Goal: Register for event/course

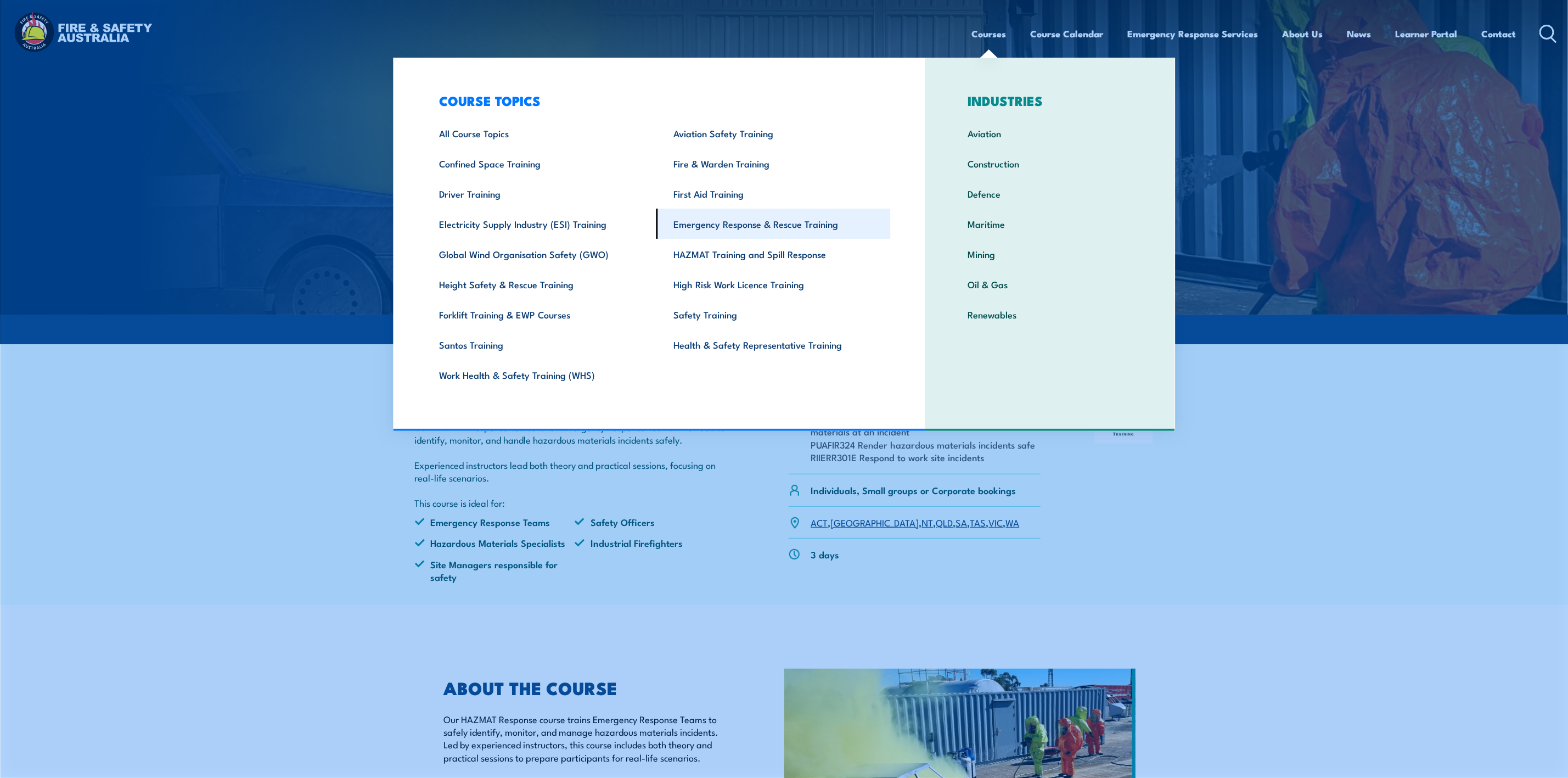
click at [811, 224] on link "Emergency Response & Rescue Training" at bounding box center [773, 224] width 234 height 30
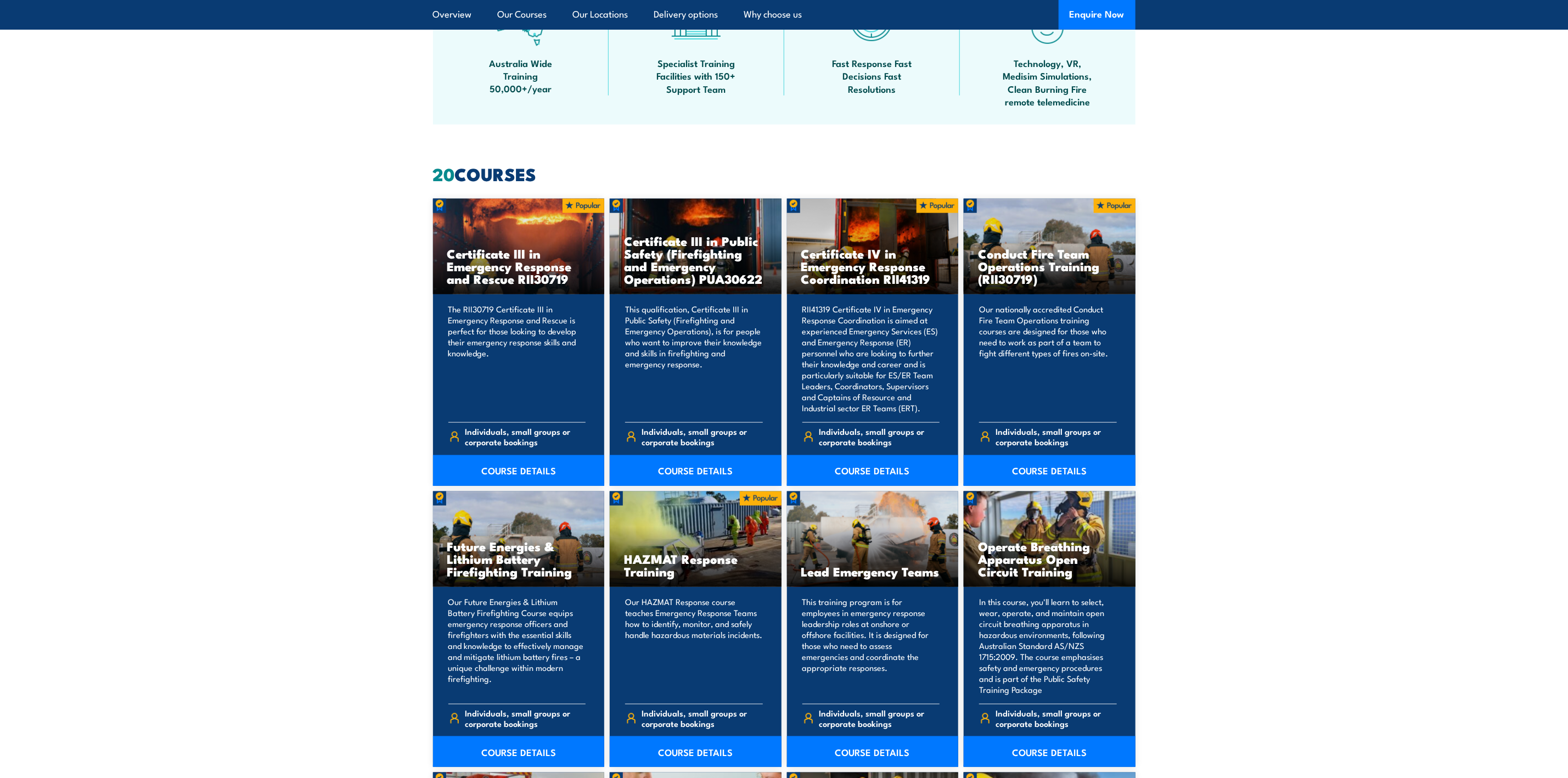
scroll to position [741, 0]
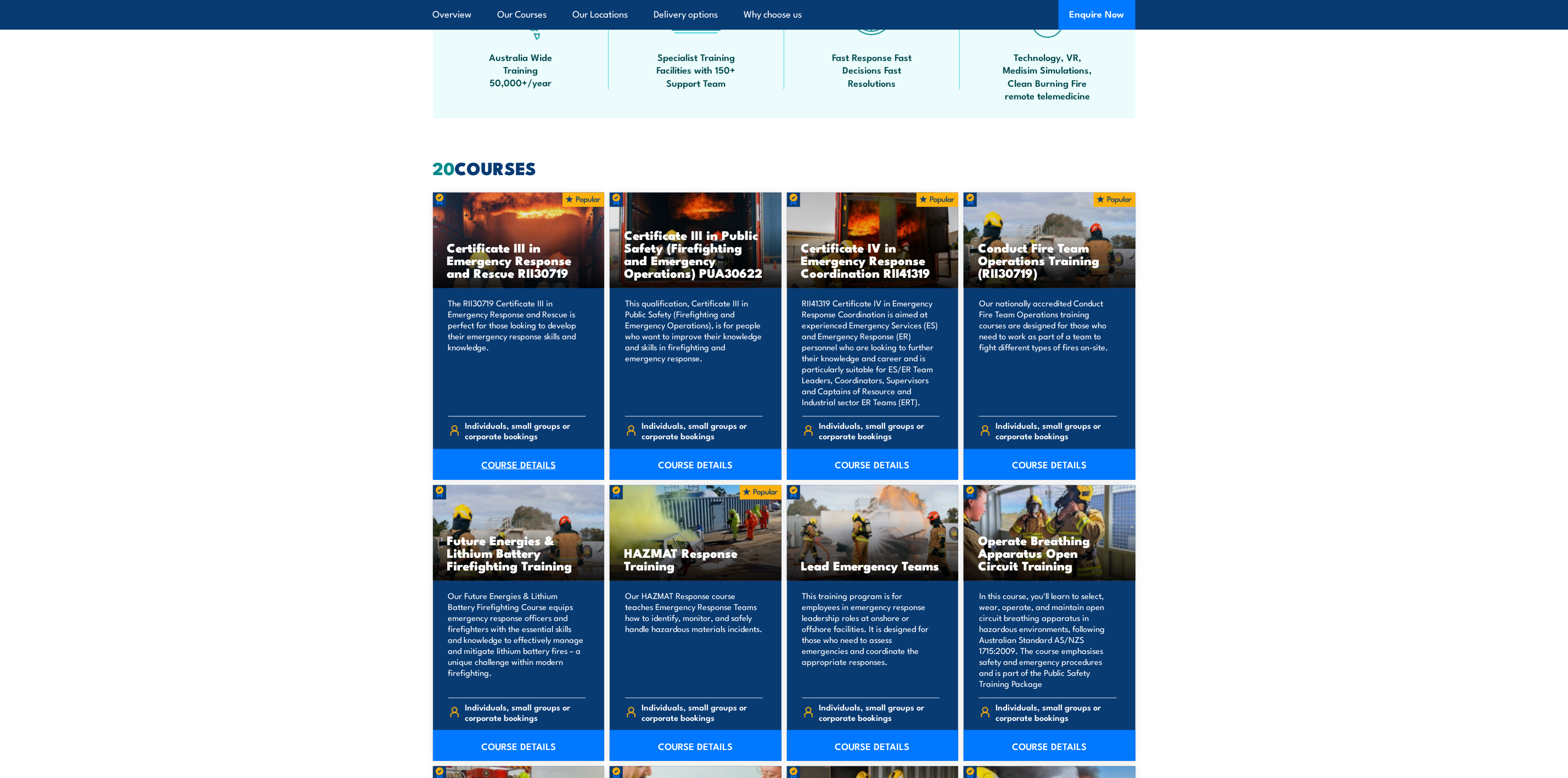
click at [512, 462] on link "COURSE DETAILS" at bounding box center [519, 465] width 172 height 31
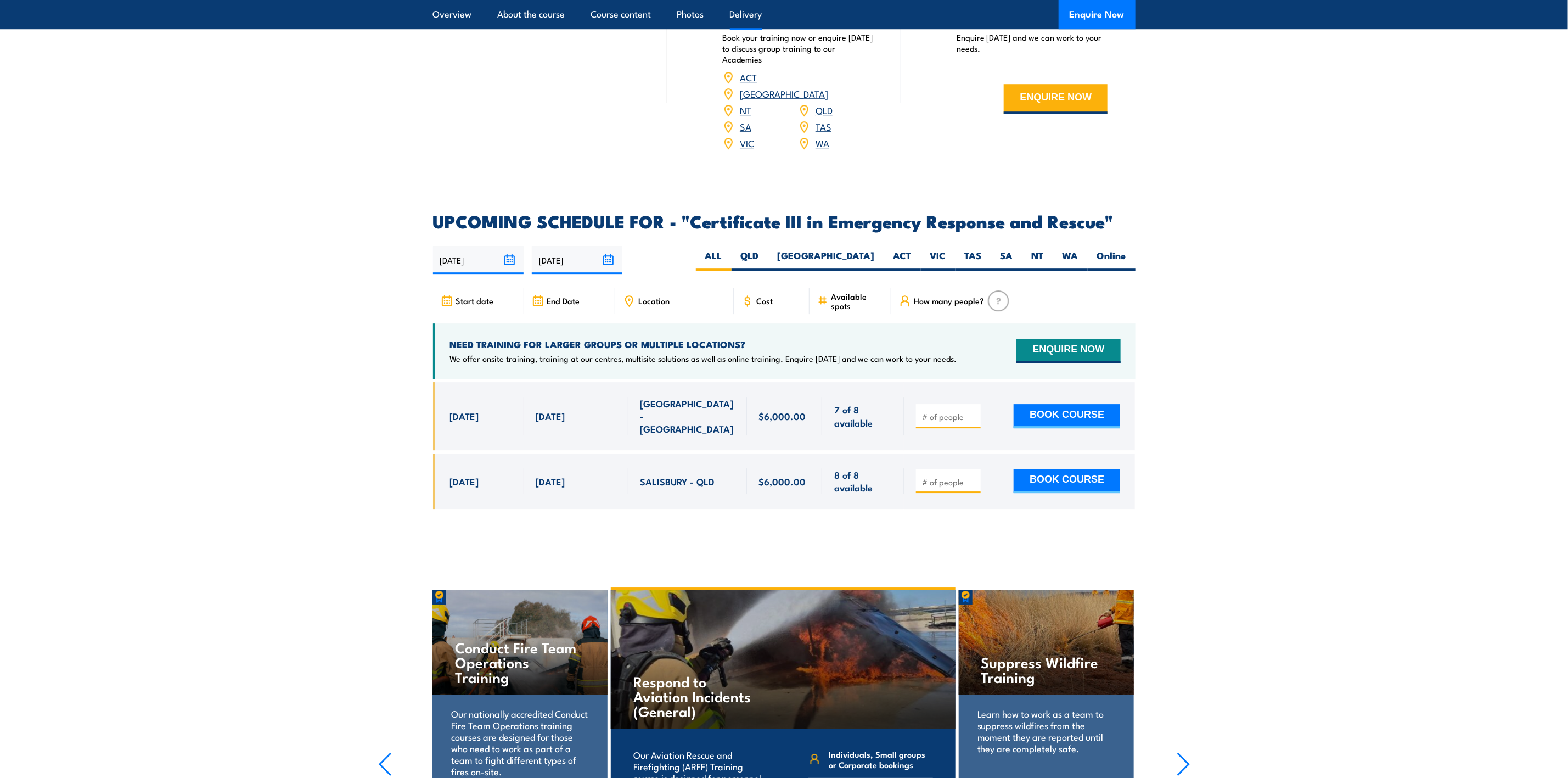
scroll to position [2388, 0]
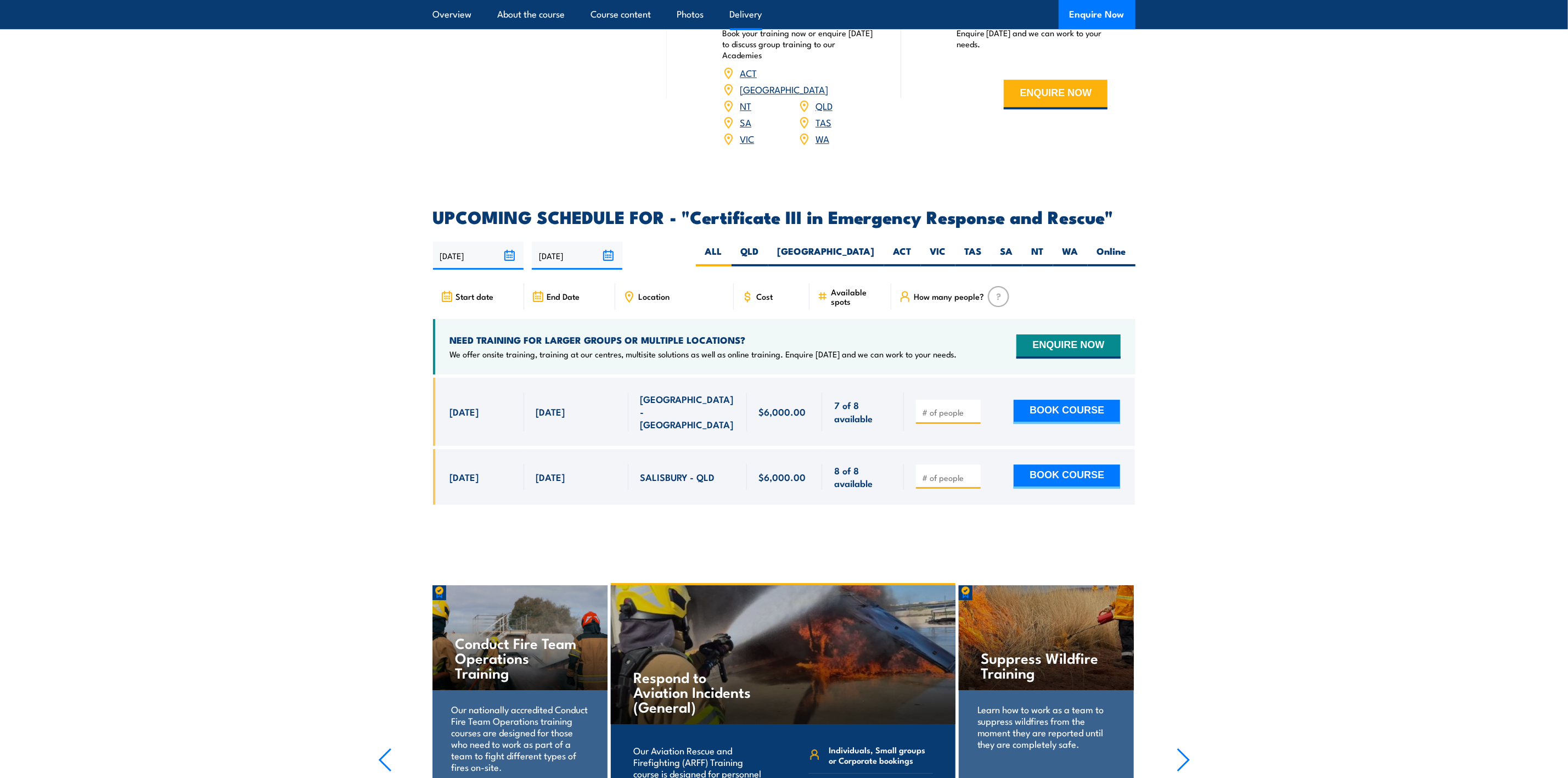
click at [951, 472] on input "number" at bounding box center [949, 477] width 55 height 11
type input "1"
click at [1078, 465] on button "BOOK COURSE" at bounding box center [1066, 476] width 106 height 24
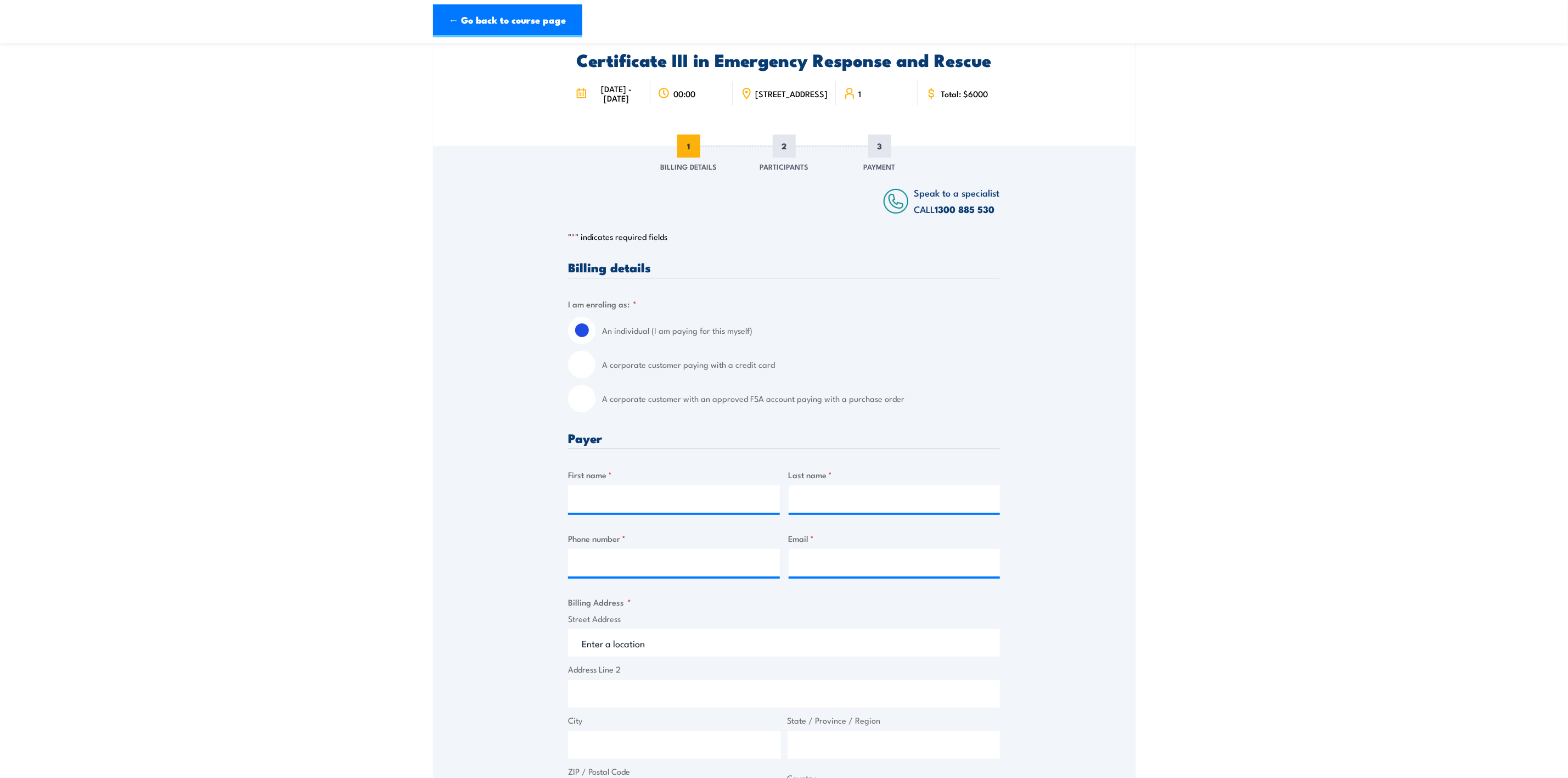
scroll to position [82, 0]
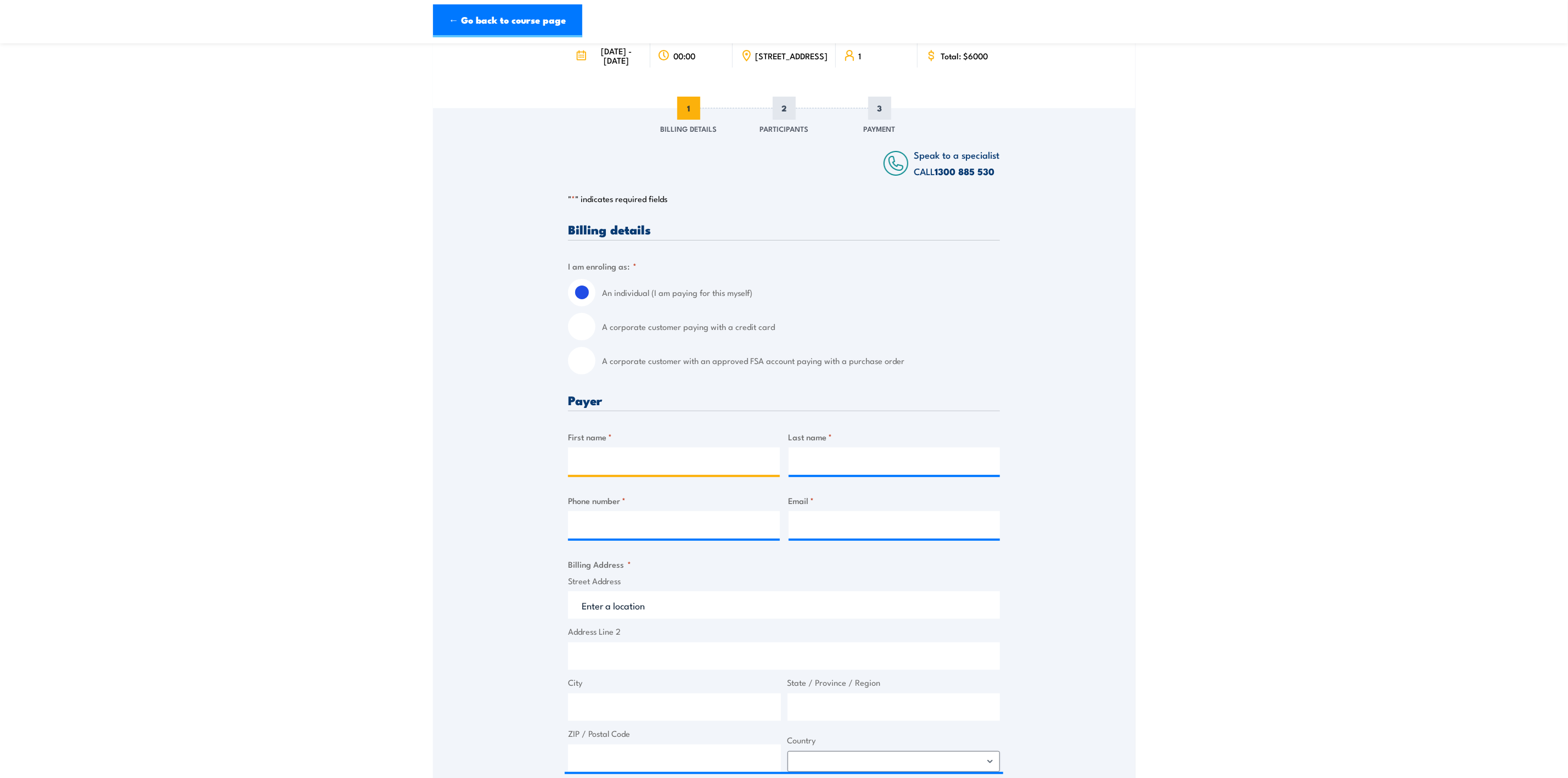
click at [615, 475] on input "First name *" at bounding box center [674, 461] width 212 height 28
type input "Seini"
drag, startPoint x: 851, startPoint y: 475, endPoint x: 776, endPoint y: 478, distance: 75.1
click at [776, 478] on div "Billing details I am enroling as: * An individual (I am paying for this myself)…" at bounding box center [784, 621] width 432 height 797
type input "Tawaketini"
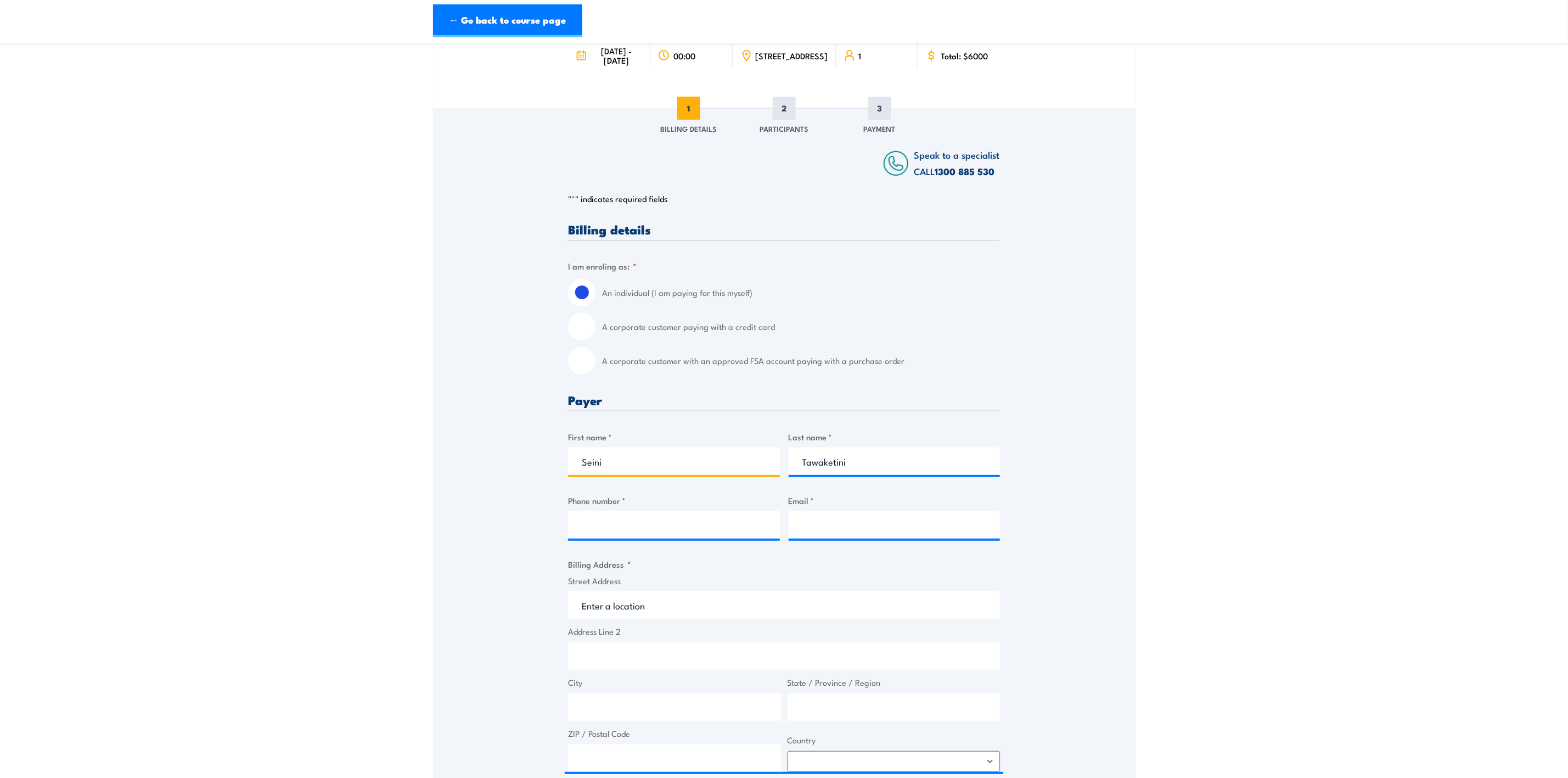
drag, startPoint x: 614, startPoint y: 482, endPoint x: 545, endPoint y: 482, distance: 69.0
click at [545, 482] on div "Speak to a specialist CALL 1300 885 530 CALL 1300 885 530 " * " indicates requi…" at bounding box center [784, 566] width 703 height 916
click at [599, 538] on input "Phone number *" at bounding box center [674, 525] width 212 height 28
click at [652, 538] on input "04" at bounding box center [674, 525] width 212 height 28
type input "0459202181"
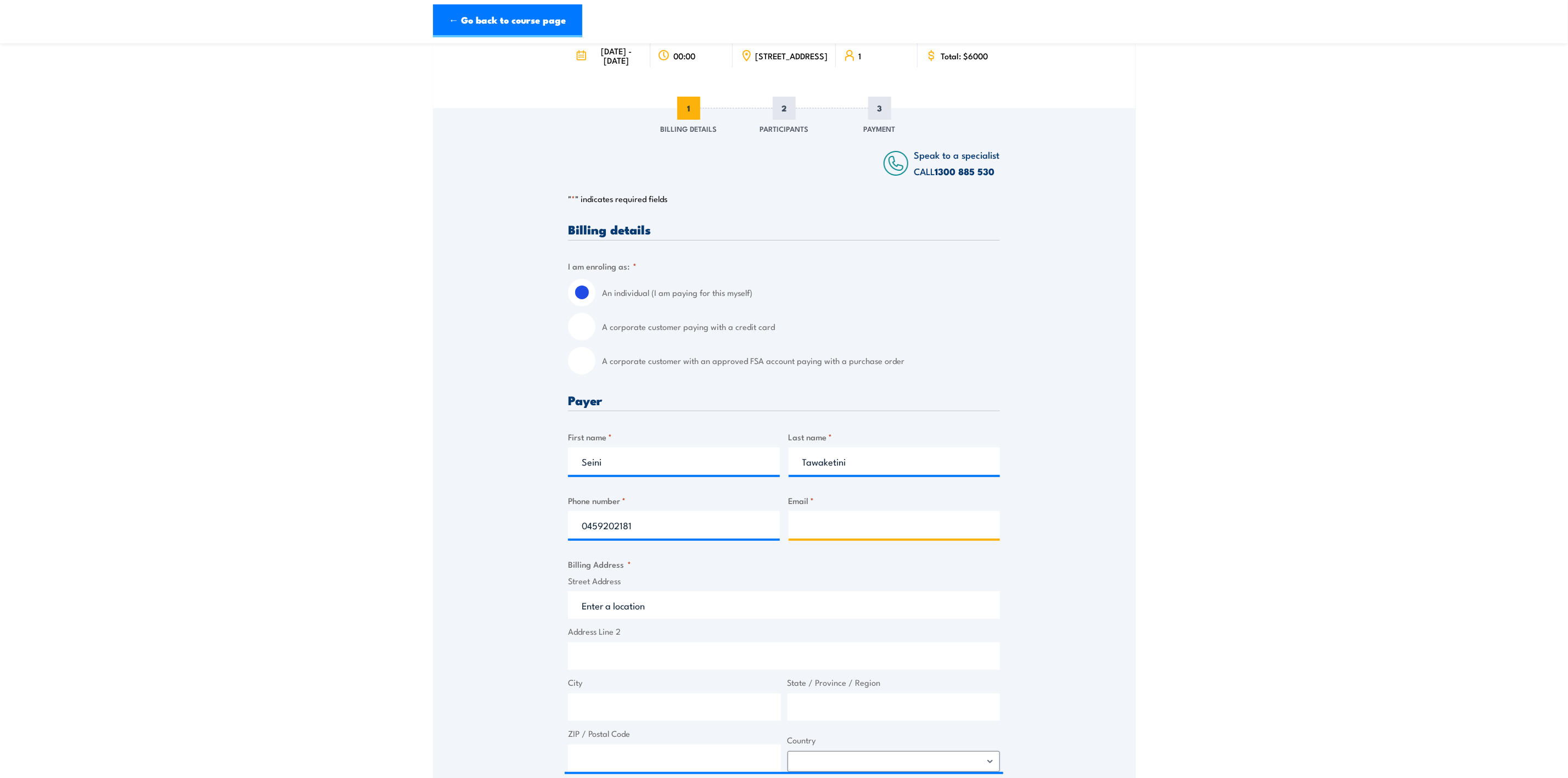
click at [809, 538] on input "Email *" at bounding box center [894, 525] width 212 height 28
type input "d"
drag, startPoint x: 903, startPoint y: 544, endPoint x: 751, endPoint y: 554, distance: 152.3
click at [751, 554] on div "Billing details I am enroling as: * An individual (I am paying for this myself)…" at bounding box center [784, 621] width 432 height 797
type input "stemo1432@gmail.com"
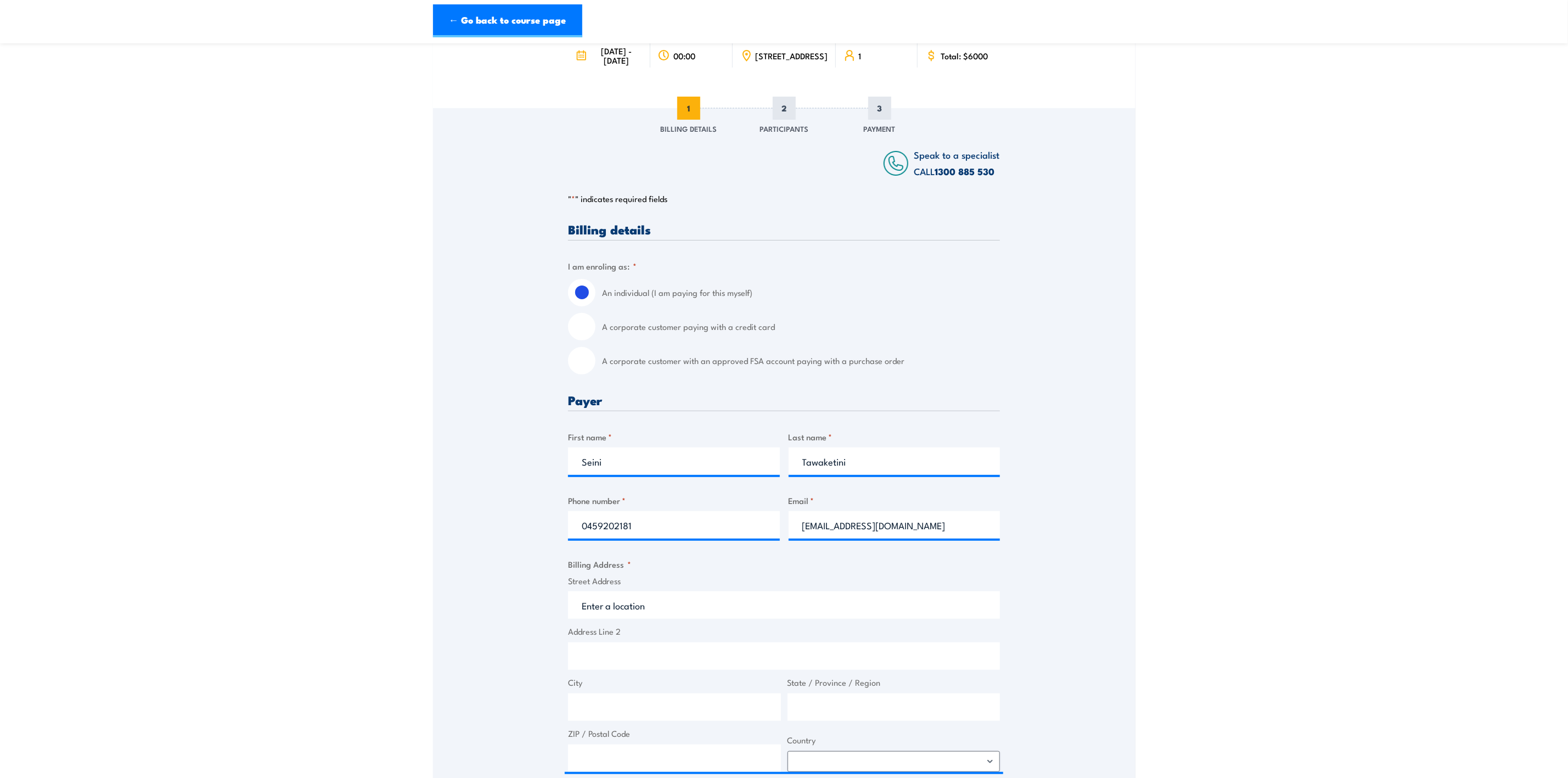
drag, startPoint x: 480, startPoint y: 543, endPoint x: 502, endPoint y: 559, distance: 27.2
click at [480, 543] on div "Speak to a specialist CALL 1300 885 530 CALL 1300 885 530 " * " indicates requi…" at bounding box center [784, 566] width 703 height 916
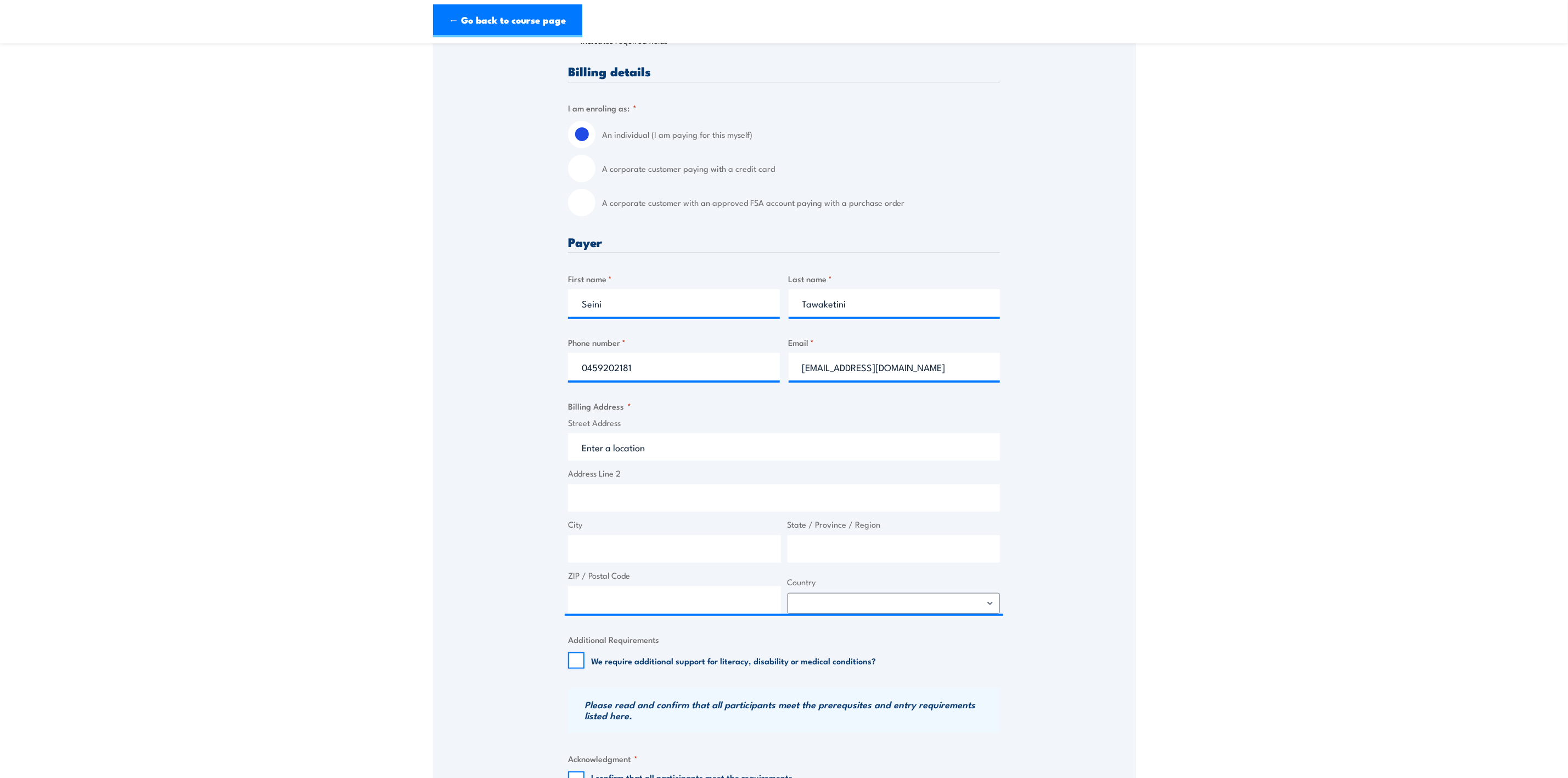
scroll to position [247, 0]
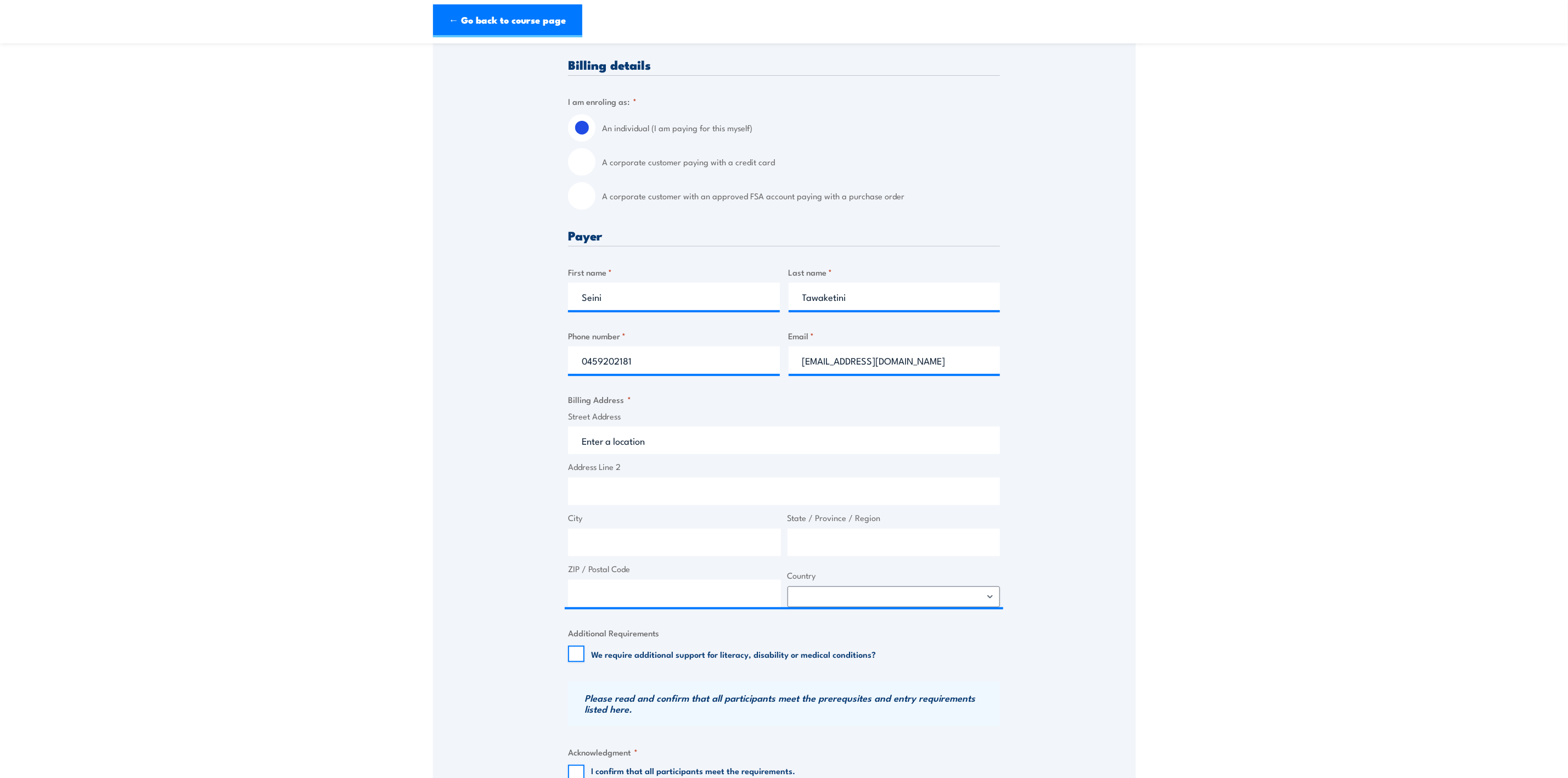
click at [642, 426] on fieldset "Billing Address * Street Address Address Line 2 City State / Province / Region …" at bounding box center [784, 500] width 432 height 214
click at [604, 423] on label "Street Address" at bounding box center [784, 416] width 432 height 13
click at [567, 436] on span "Street Address" at bounding box center [784, 432] width 439 height 44
click at [632, 454] on input "Street Address" at bounding box center [784, 440] width 432 height 28
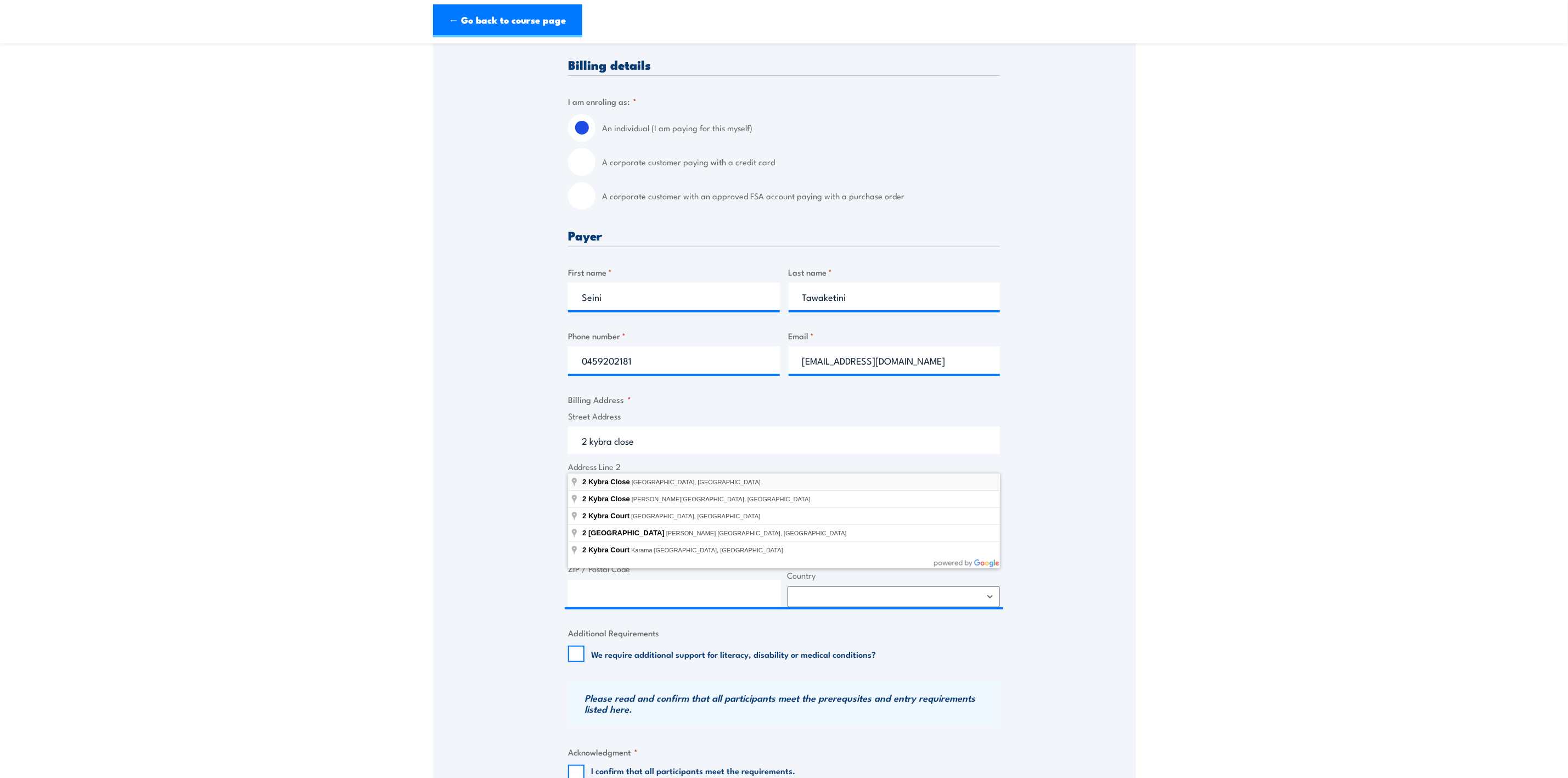
type input "2 Kybra Close, South Hedland WA, Australia"
type input "2 Kybra Cl"
type input "South Hedland"
type input "[GEOGRAPHIC_DATA]"
type input "6722"
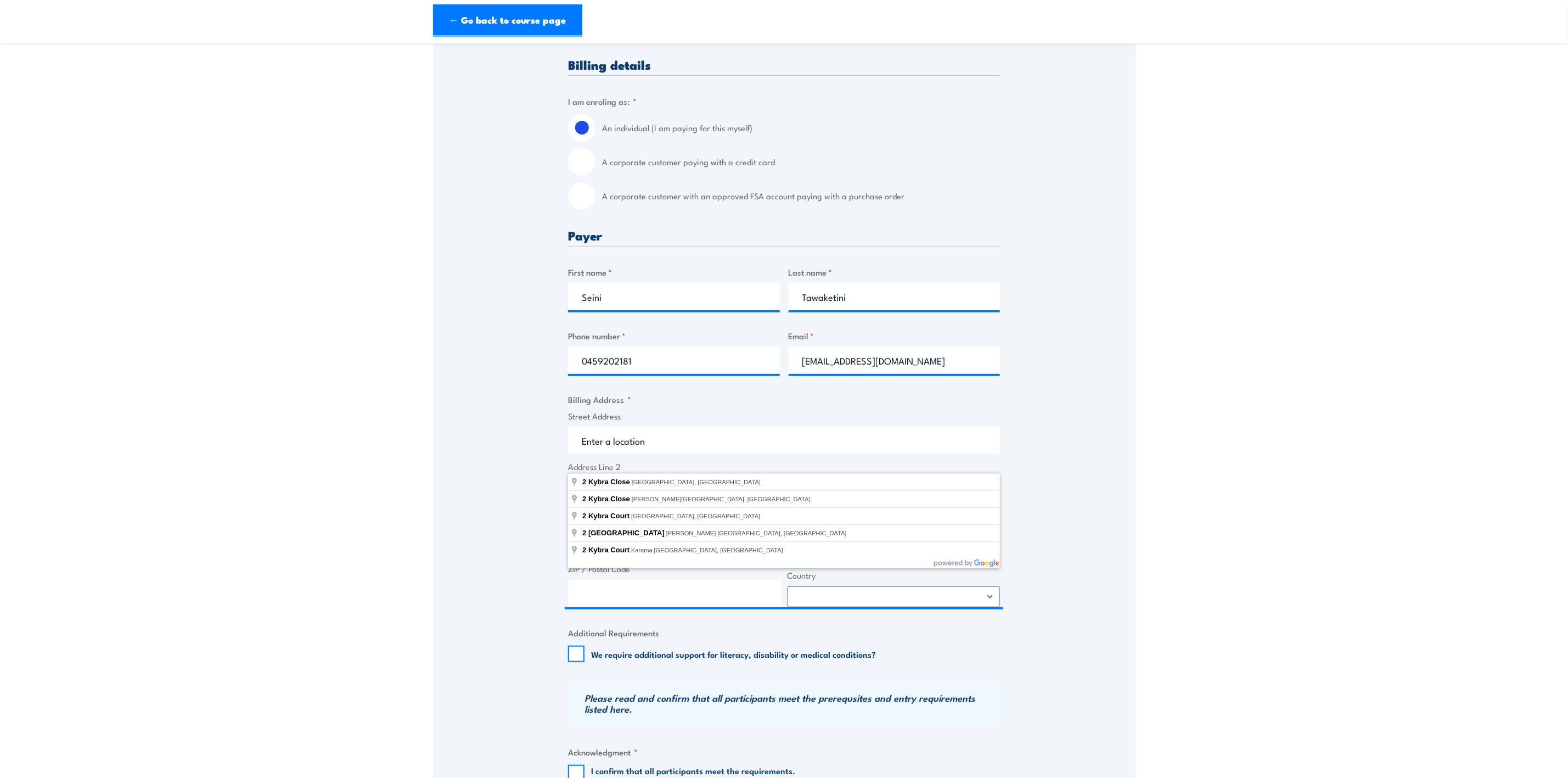
select select "Australia"
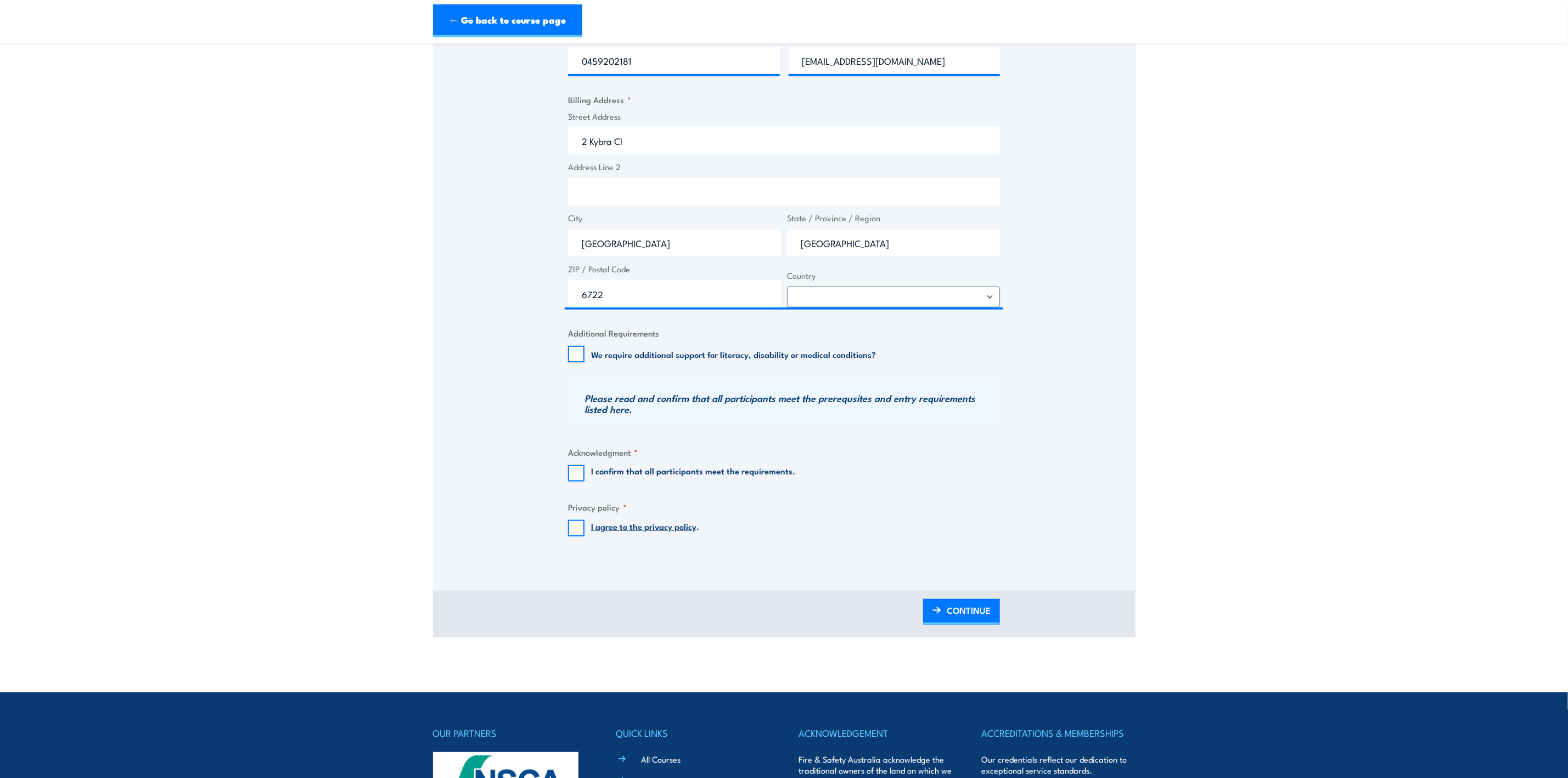
scroll to position [576, 0]
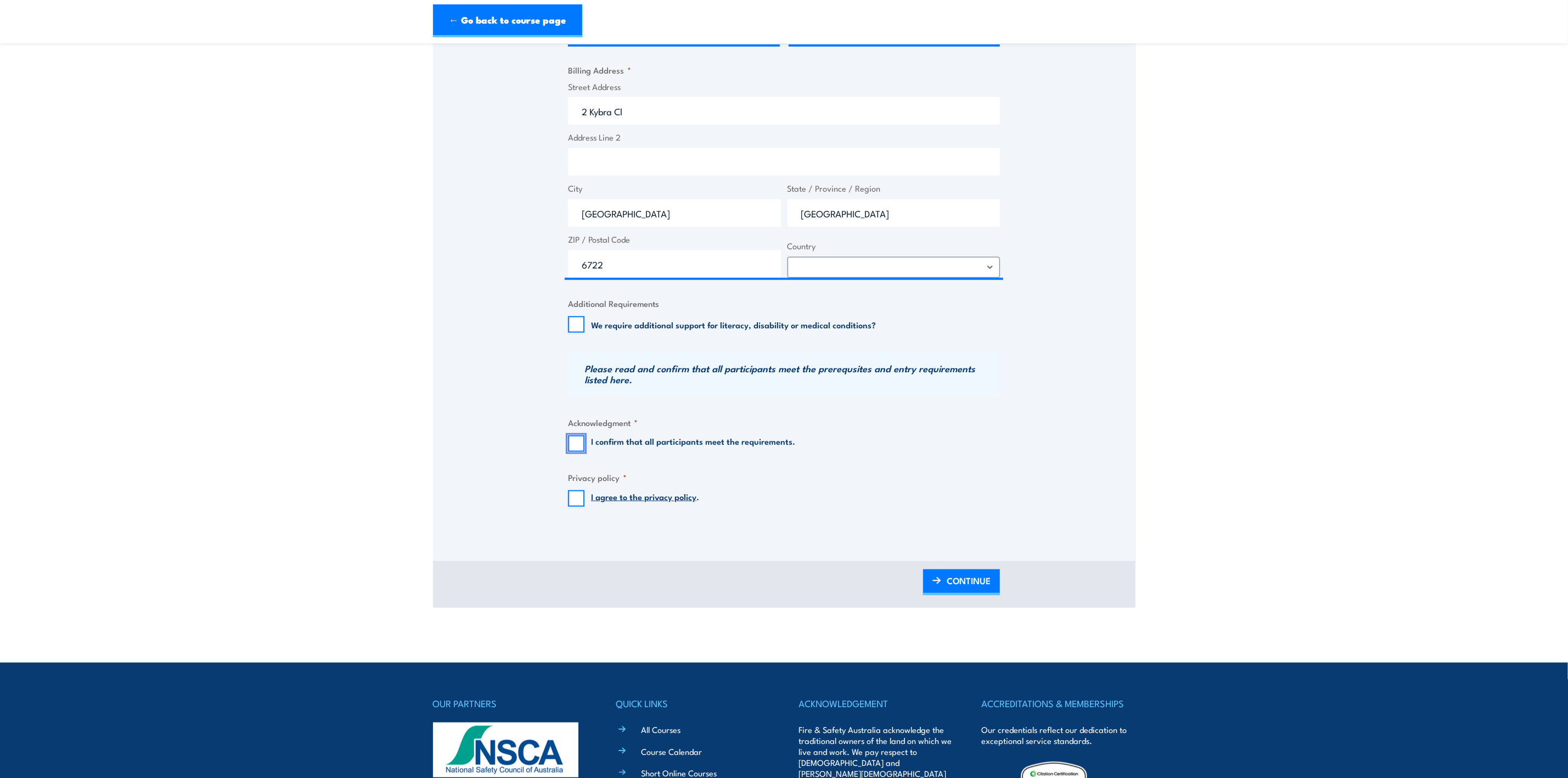
click at [579, 452] on input "I confirm that all participants meet the requirements." at bounding box center [576, 443] width 17 height 17
checkbox input "true"
click at [579, 507] on input "I agree to the privacy policy ." at bounding box center [576, 498] width 17 height 17
checkbox input "true"
click at [977, 595] on span "CONTINUE" at bounding box center [968, 580] width 44 height 29
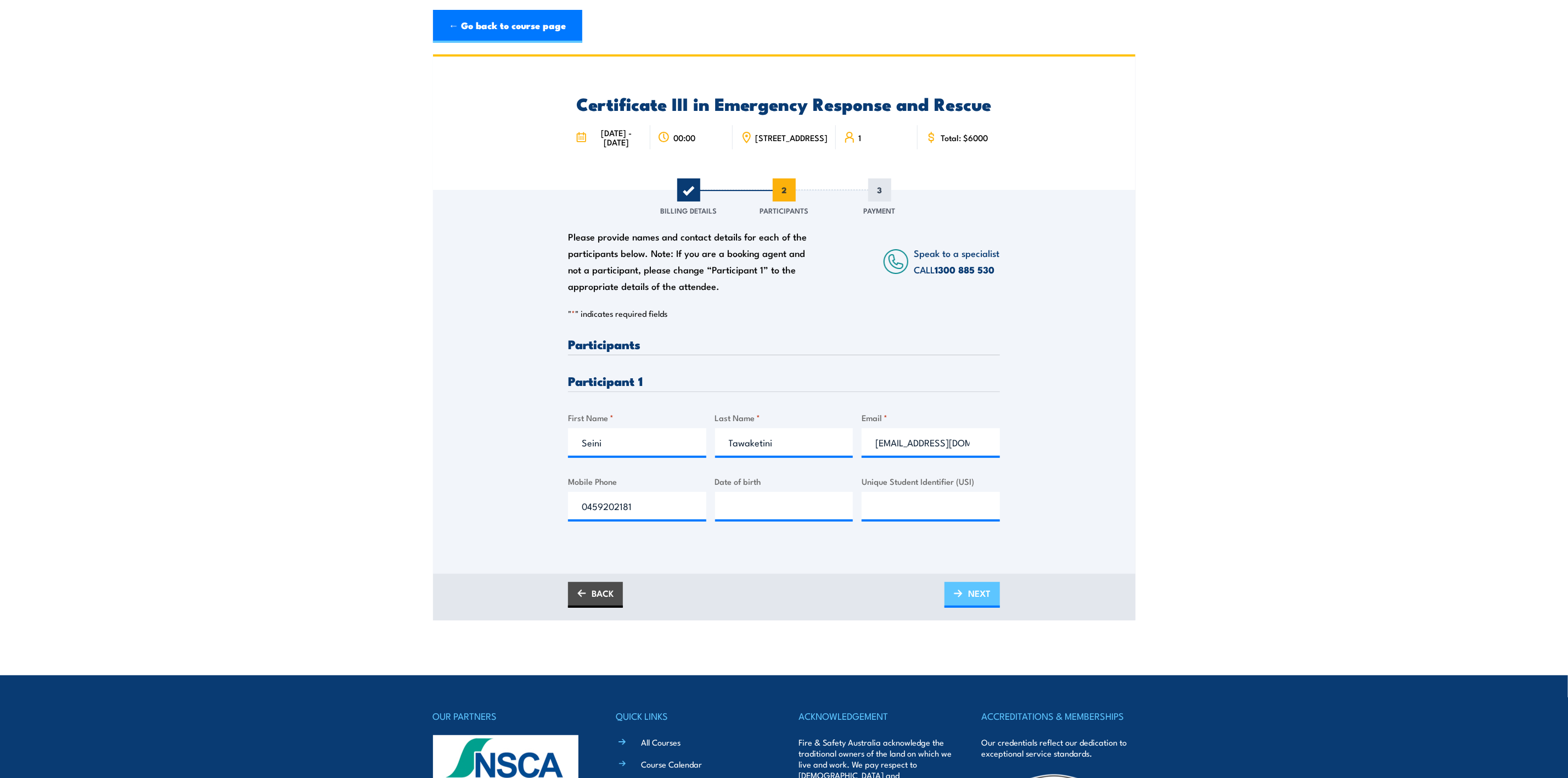
scroll to position [0, 0]
click at [968, 608] on span "NEXT" at bounding box center [979, 594] width 23 height 29
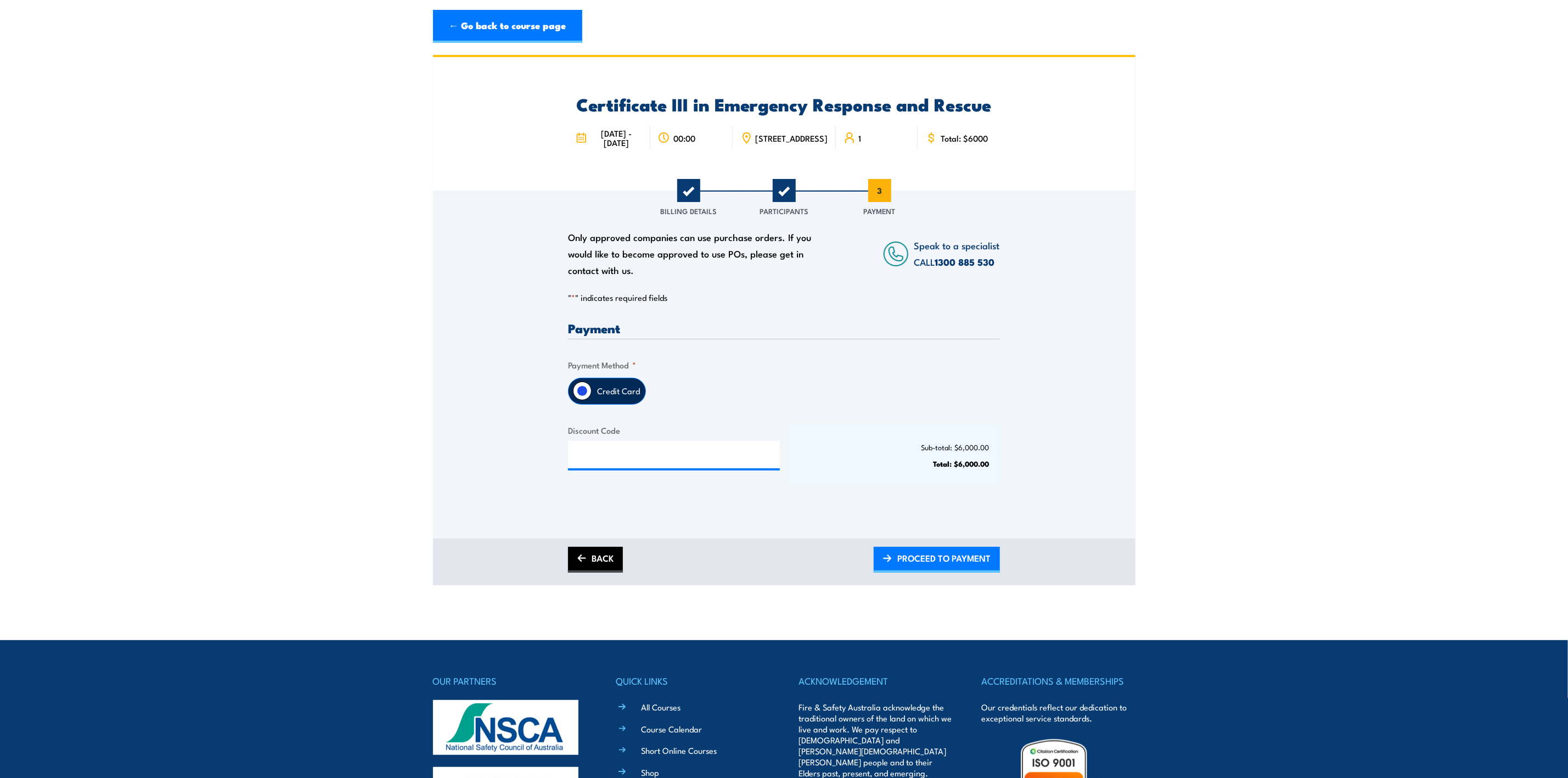
click at [601, 573] on link "BACK" at bounding box center [595, 560] width 55 height 26
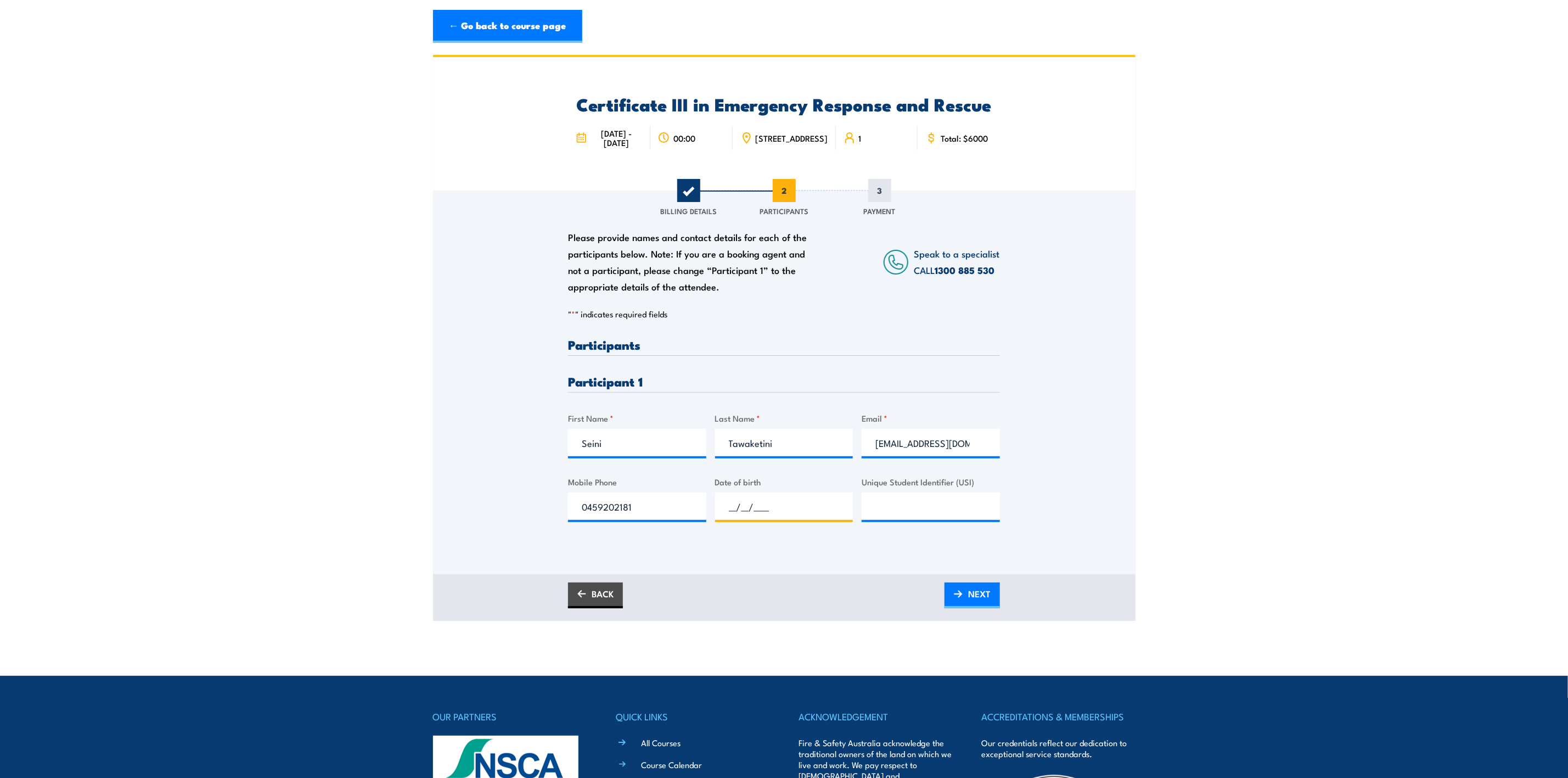
click at [751, 520] on input "__/__/____" at bounding box center [784, 506] width 138 height 28
click at [728, 517] on input "__/__/____" at bounding box center [784, 506] width 138 height 28
type input "08/02/1985"
click at [973, 608] on span "NEXT" at bounding box center [979, 594] width 23 height 29
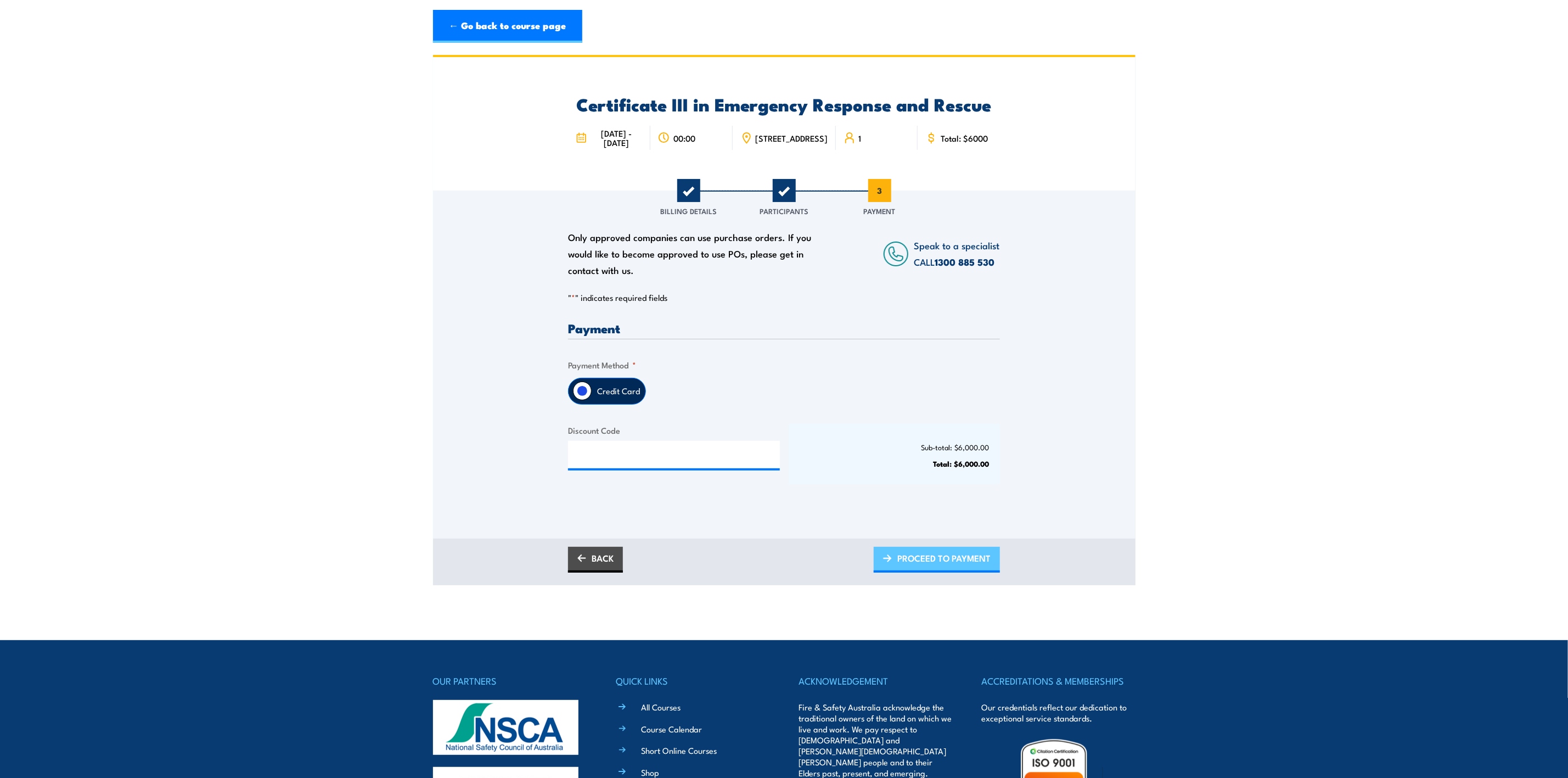
click at [925, 572] on span "PROCEED TO PAYMENT" at bounding box center [944, 557] width 93 height 29
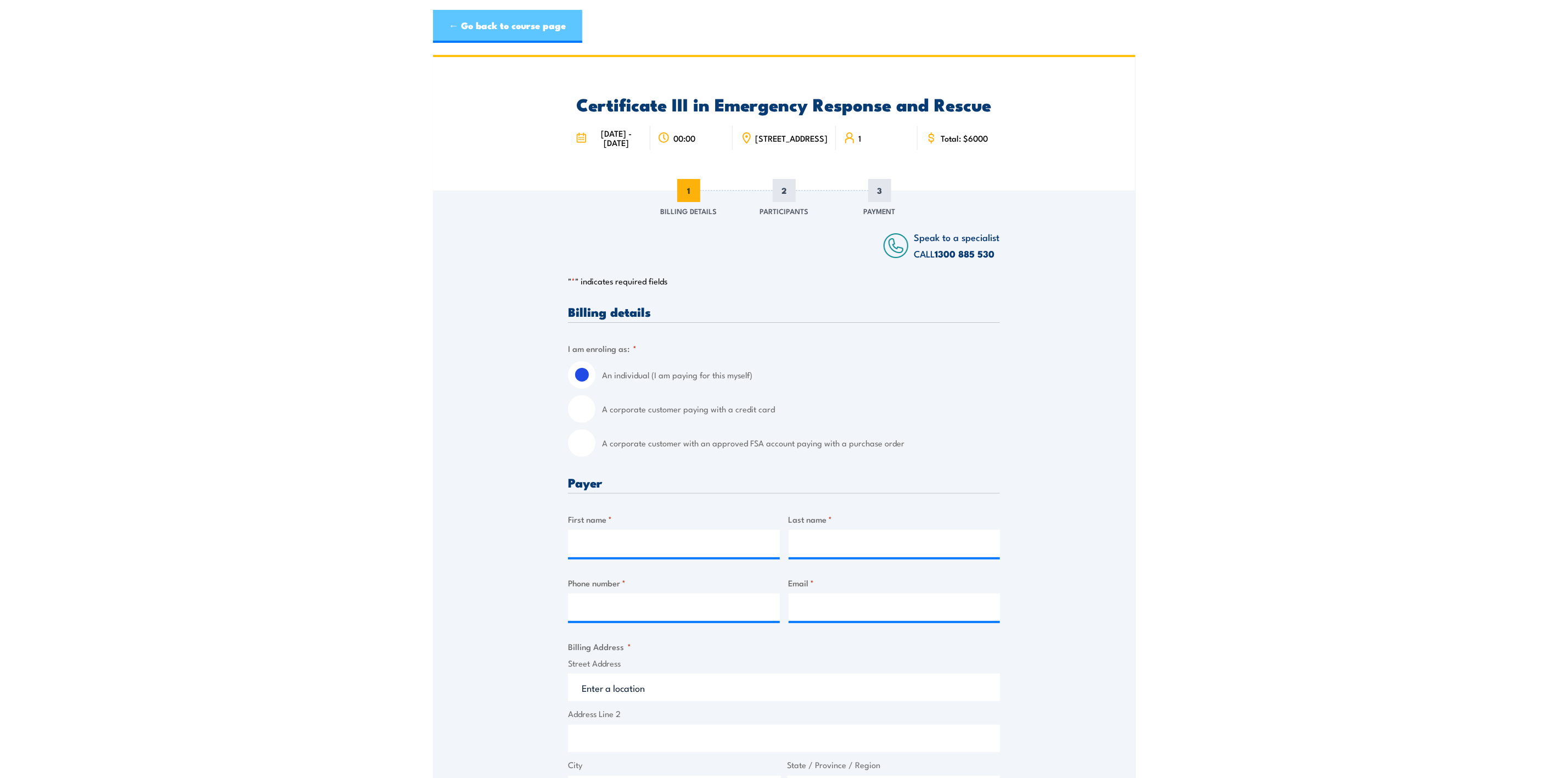
click at [532, 17] on link "← Go back to course page" at bounding box center [507, 26] width 149 height 33
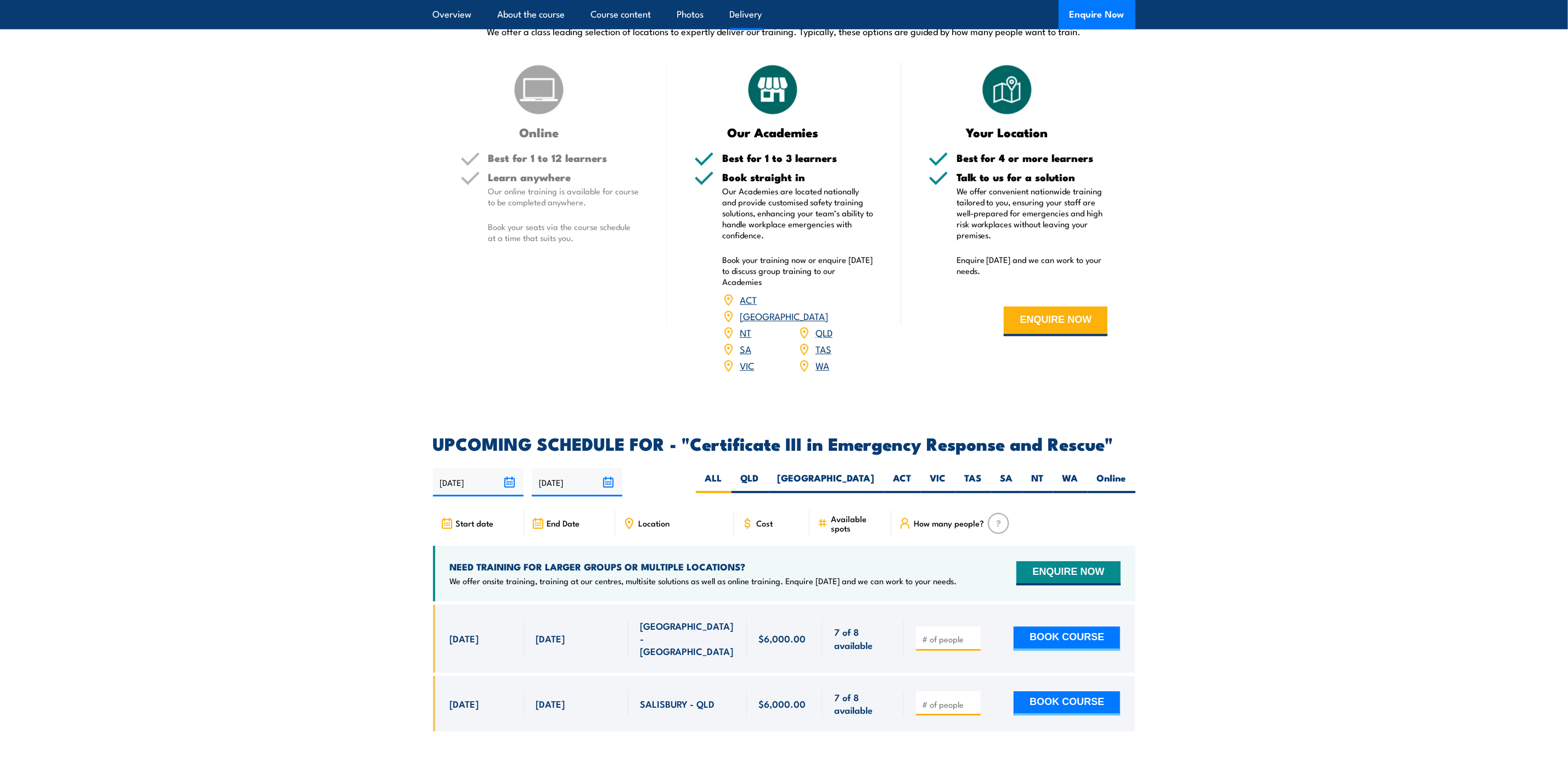
scroll to position [2163, 0]
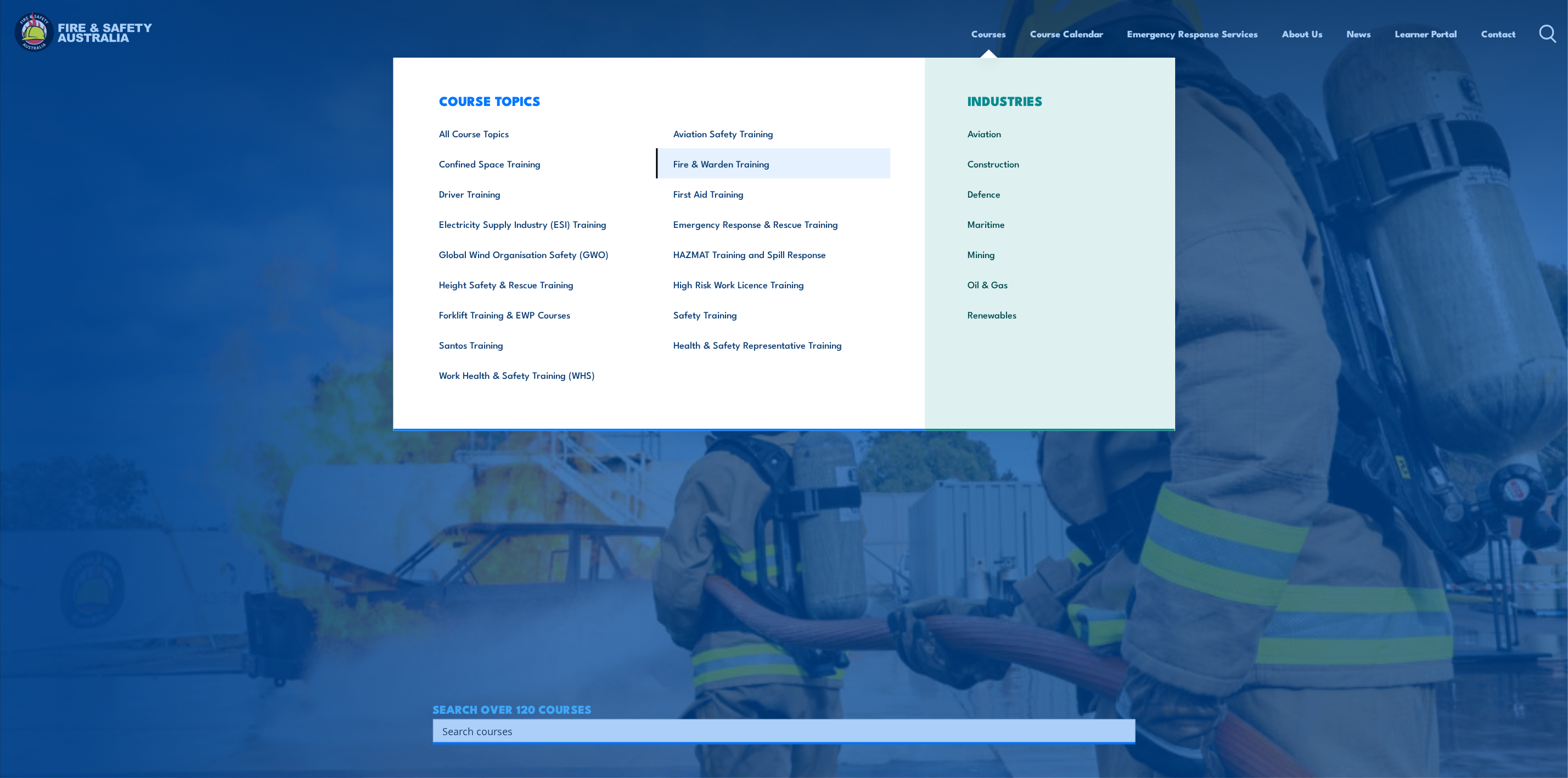
click at [708, 165] on link "Fire & Warden Training" at bounding box center [773, 163] width 234 height 30
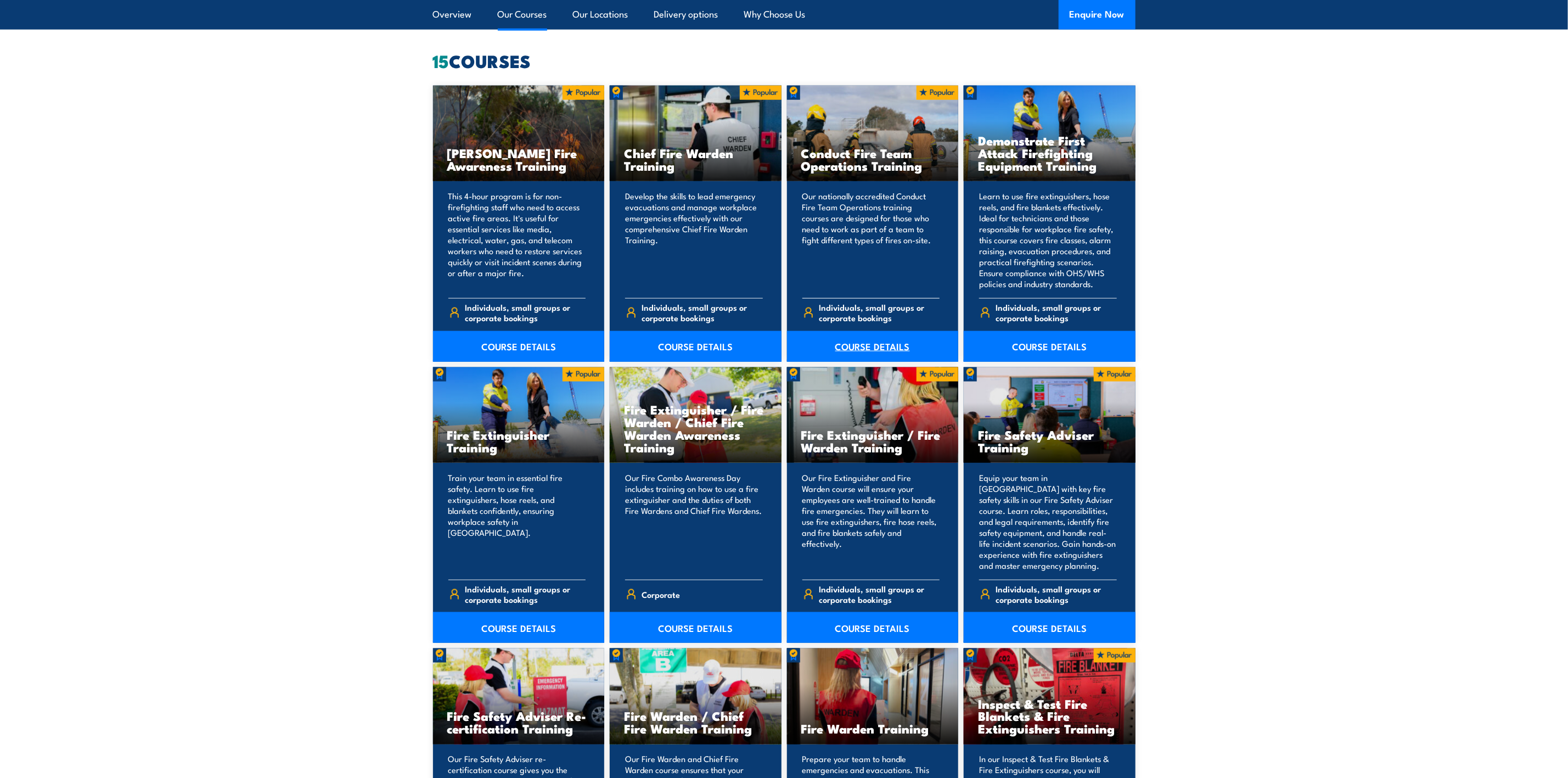
scroll to position [823, 0]
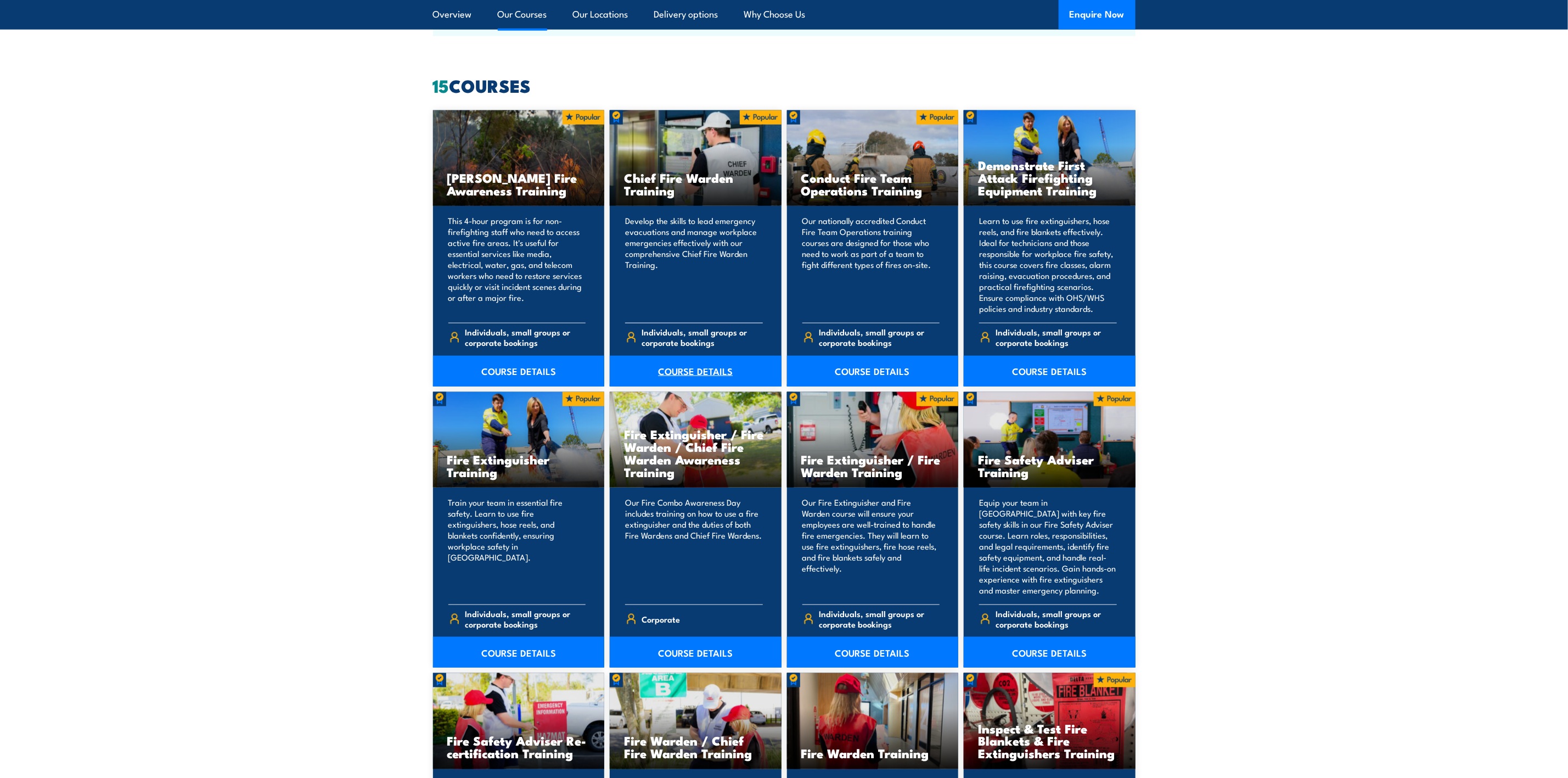
click at [697, 369] on link "COURSE DETAILS" at bounding box center [696, 371] width 172 height 31
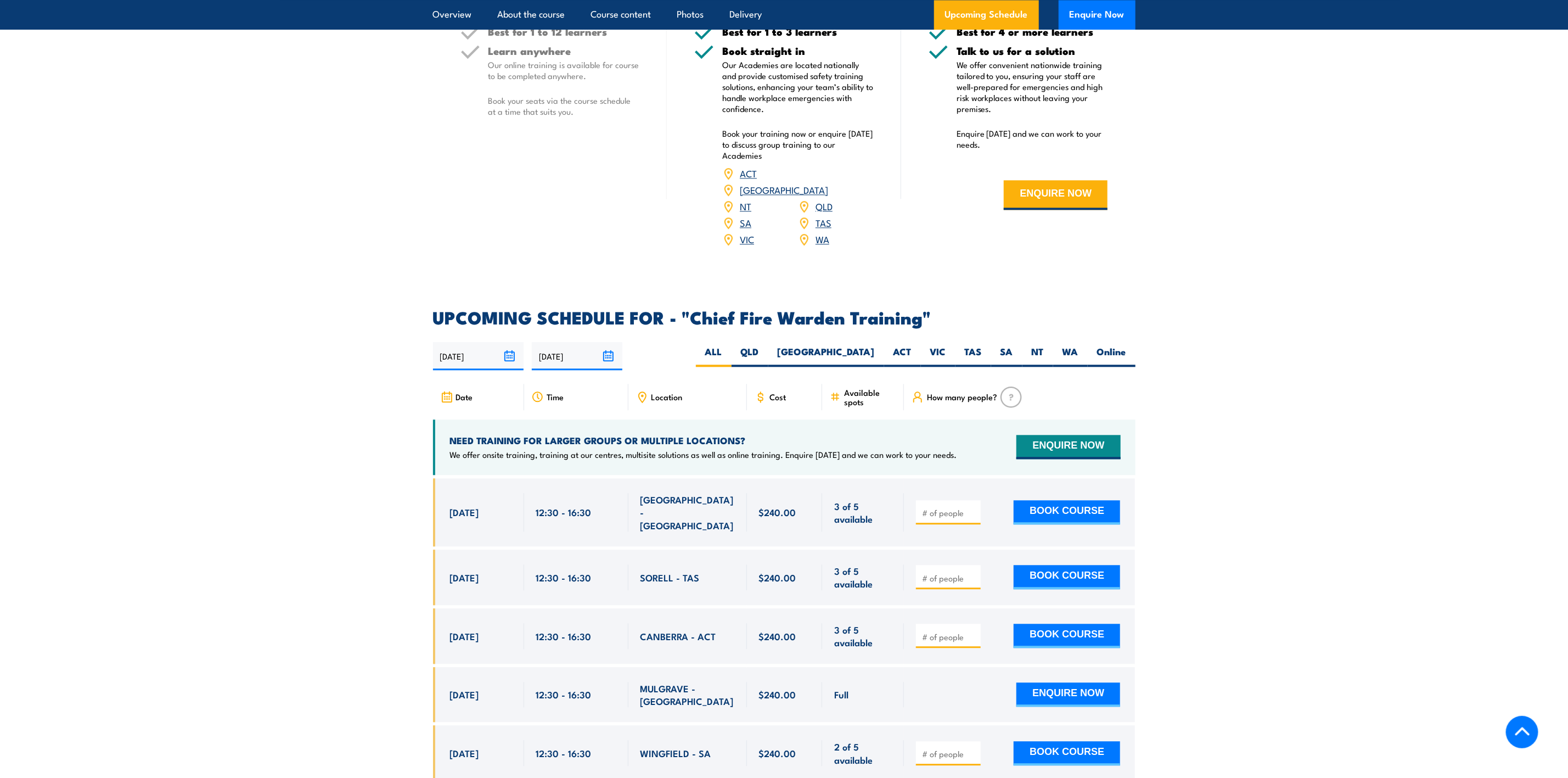
scroll to position [1894, 0]
